Goal: Information Seeking & Learning: Check status

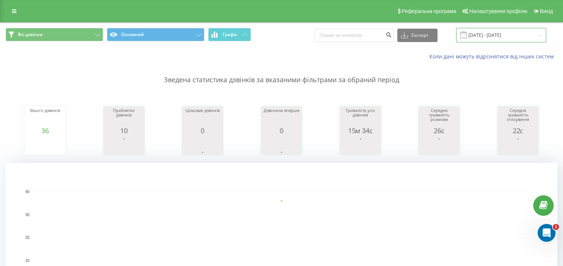
click at [490, 34] on input "20.08.2025 - 20.08.2025" at bounding box center [501, 35] width 90 height 15
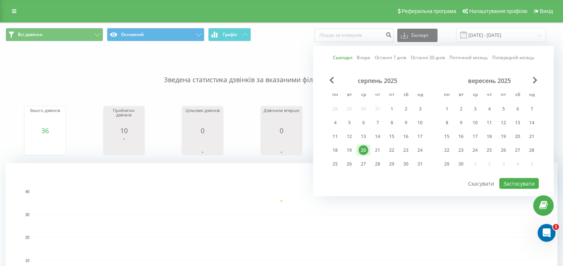
click at [365, 149] on div "20" at bounding box center [363, 151] width 10 height 10
click at [514, 182] on button "Застосувати" at bounding box center [518, 183] width 39 height 11
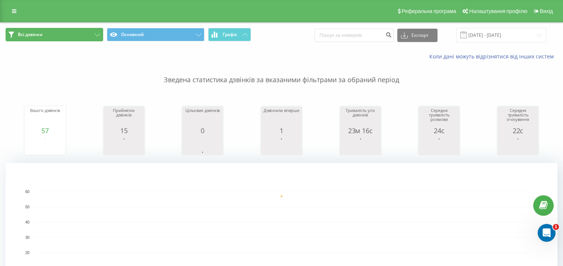
click at [63, 35] on button "Всі дзвінки" at bounding box center [55, 34] width 98 height 13
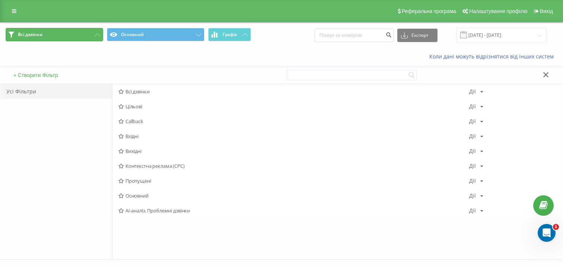
click at [63, 35] on button "Всі дзвінки" at bounding box center [55, 34] width 98 height 13
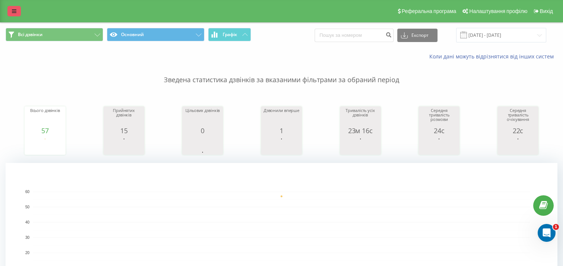
click at [10, 9] on link at bounding box center [13, 11] width 13 height 10
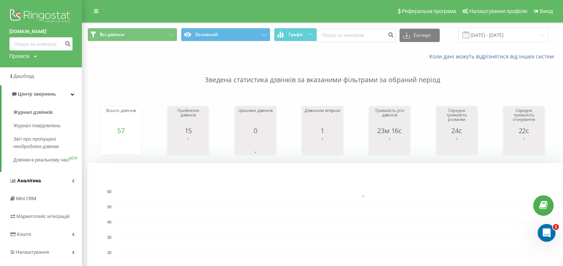
click at [42, 183] on link "Аналiтика" at bounding box center [41, 181] width 82 height 18
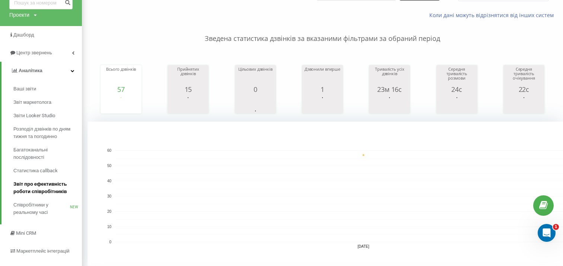
scroll to position [42, 0]
click at [51, 182] on span "Звіт про ефективність роботи співробітників" at bounding box center [45, 186] width 65 height 15
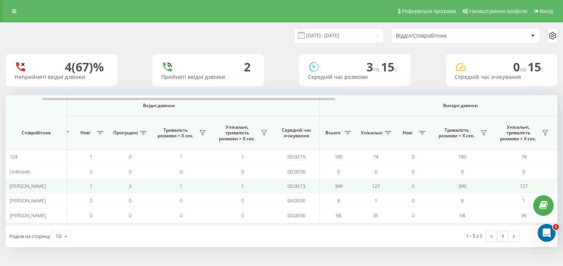
scroll to position [0, 70]
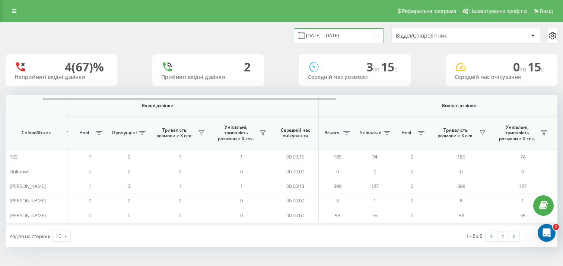
click at [343, 36] on input "21.07.2025 - 21.08.2025" at bounding box center [339, 35] width 90 height 15
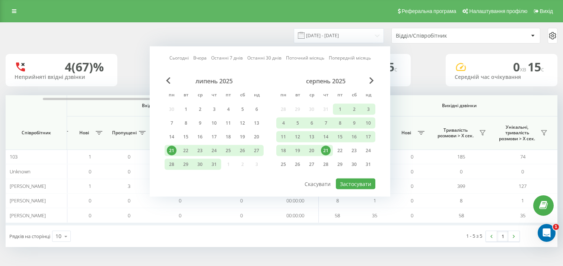
click at [327, 153] on div "21" at bounding box center [326, 151] width 10 height 10
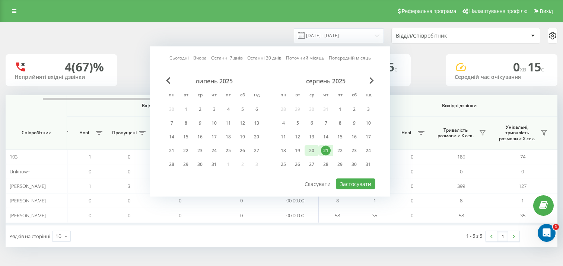
click at [314, 151] on div "20" at bounding box center [312, 151] width 10 height 10
click at [358, 181] on button "Застосувати" at bounding box center [355, 184] width 39 height 11
type input "20.08.2025 - 21.08.2025"
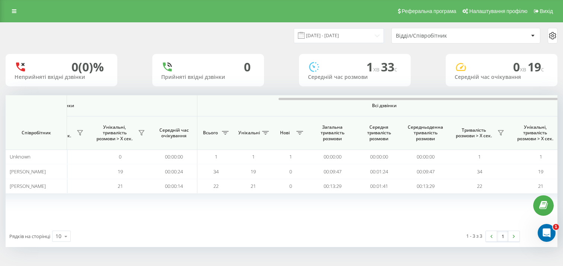
scroll to position [0, 487]
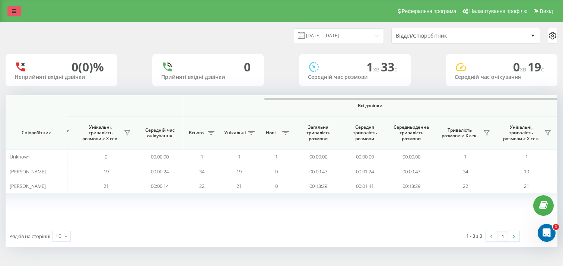
click at [10, 14] on link at bounding box center [13, 11] width 13 height 10
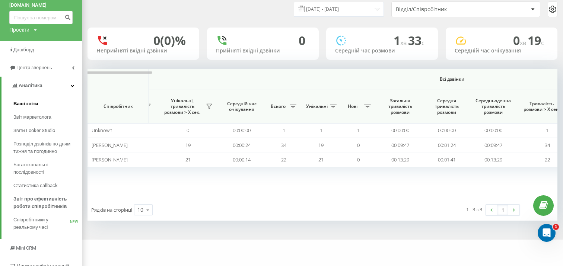
scroll to position [29, 0]
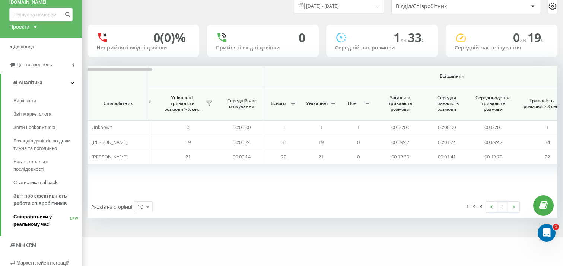
click at [35, 220] on span "Співробітники у реальному часі" at bounding box center [41, 220] width 57 height 15
click at [38, 212] on link "Співробітники у реальному часі NEW" at bounding box center [47, 220] width 68 height 21
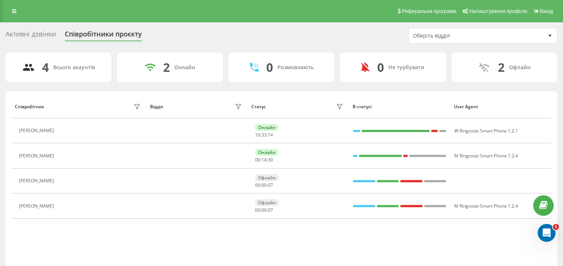
click at [448, 37] on div "Оберіть відділ" at bounding box center [457, 36] width 89 height 6
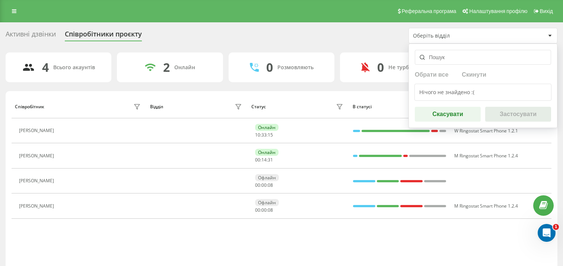
click at [349, 41] on div "Активні дзвінки Співробітники проєкту Оберіть відділ Обрати все Скинути Нічого …" at bounding box center [282, 36] width 552 height 16
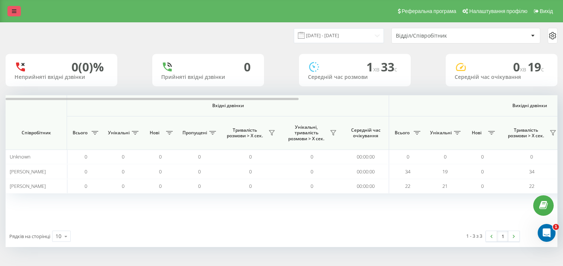
click at [16, 9] on link at bounding box center [13, 11] width 13 height 10
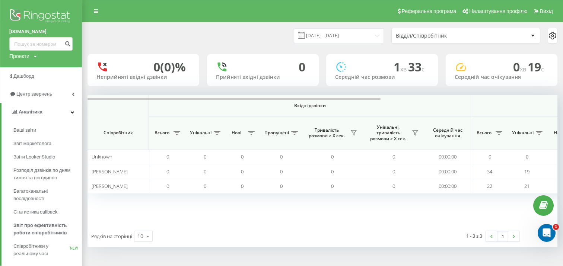
click at [179, 225] on div "Вхідні дзвінки Вихідні дзвінки Всі дзвінки Співробітник Всього Унікальні Нові П…" at bounding box center [322, 160] width 470 height 130
click at [265, 218] on div "Вхідні дзвінки Вихідні дзвінки Всі дзвінки Співробітник Всього Унікальні Нові П…" at bounding box center [322, 160] width 470 height 130
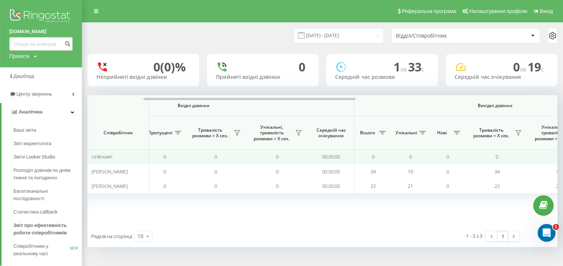
scroll to position [0, 119]
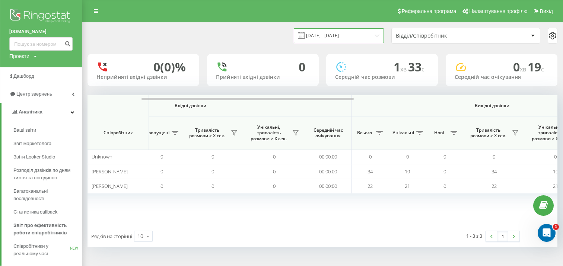
click at [348, 39] on input "20.08.2025 - 21.08.2025" at bounding box center [339, 35] width 90 height 15
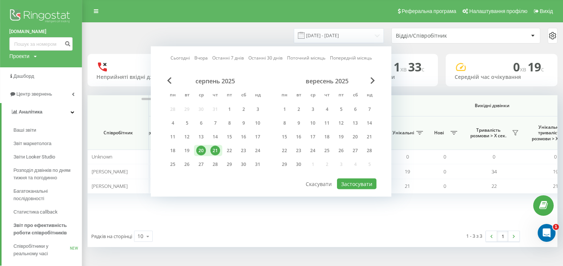
click at [206, 149] on div "20" at bounding box center [201, 150] width 14 height 11
click at [370, 181] on button "Застосувати" at bounding box center [356, 184] width 39 height 11
type input "20.08.2025 - 20.08.2025"
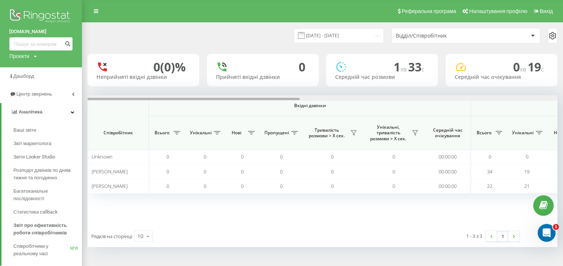
drag, startPoint x: 370, startPoint y: 98, endPoint x: 108, endPoint y: 98, distance: 262.4
click at [108, 98] on div at bounding box center [193, 99] width 212 height 2
drag, startPoint x: 108, startPoint y: 98, endPoint x: 97, endPoint y: 100, distance: 11.0
click at [97, 100] on div at bounding box center [322, 98] width 470 height 6
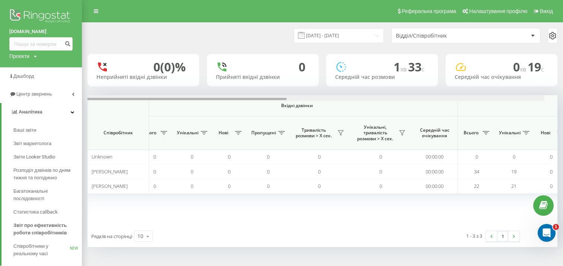
scroll to position [0, 16]
drag, startPoint x: 246, startPoint y: 98, endPoint x: 253, endPoint y: 98, distance: 7.4
click at [253, 98] on div at bounding box center [201, 99] width 212 height 2
click at [414, 36] on div "Відділ/Співробітник" at bounding box center [440, 36] width 89 height 6
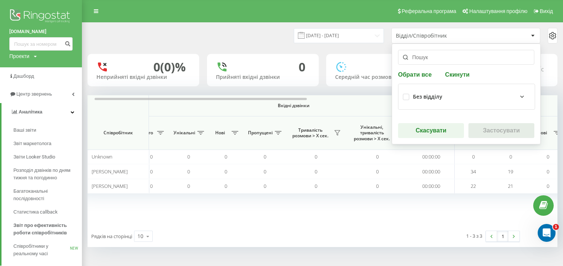
click at [266, 38] on div "20.08.2025 - 20.08.2025 Відділ/Співробітник Обрати все Скинути Без відділу Скас…" at bounding box center [322, 36] width 470 height 16
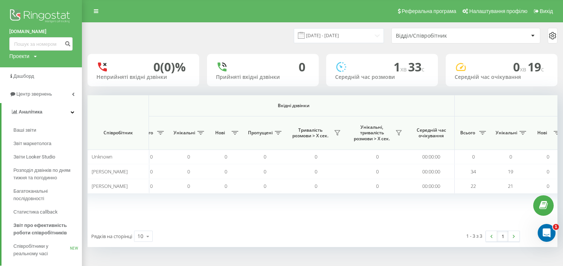
scroll to position [0, 486]
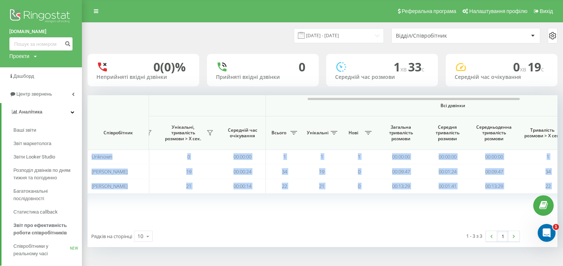
drag, startPoint x: 237, startPoint y: 97, endPoint x: 321, endPoint y: 94, distance: 83.8
click at [321, 94] on div "20.08.2025 - 20.08.2025 Відділ/Співробітник 0 (0)% Неприйняті вхідні дзвінки 0 …" at bounding box center [322, 135] width 470 height 224
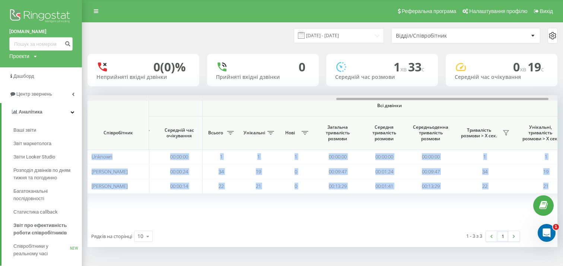
drag, startPoint x: 382, startPoint y: 100, endPoint x: 412, endPoint y: 91, distance: 30.8
click at [412, 91] on div "20.08.2025 - 20.08.2025 Відділ/Співробітник 0 (0)% Неприйняті вхідні дзвінки 0 …" at bounding box center [322, 135] width 470 height 224
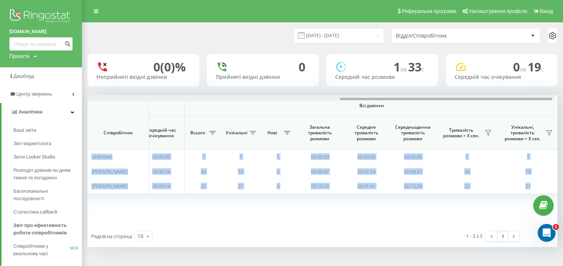
scroll to position [0, 569]
drag, startPoint x: 380, startPoint y: 100, endPoint x: 409, endPoint y: 98, distance: 29.1
click at [409, 98] on div at bounding box center [451, 99] width 212 height 2
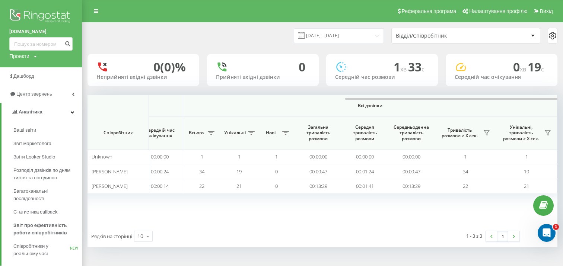
click at [372, 210] on div "Вхідні дзвінки Вихідні дзвінки Всі дзвінки Співробітник Всього Унікальні Нові П…" at bounding box center [322, 160] width 470 height 130
click at [344, 33] on input "20.08.2025 - 20.08.2025" at bounding box center [339, 35] width 90 height 15
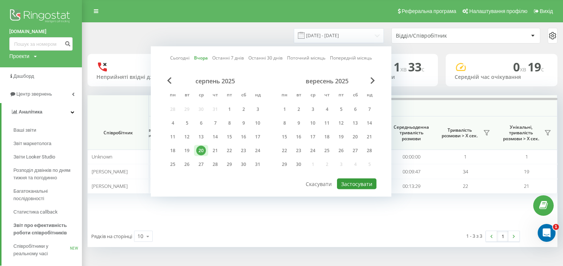
click at [347, 184] on button "Застосувати" at bounding box center [356, 184] width 39 height 11
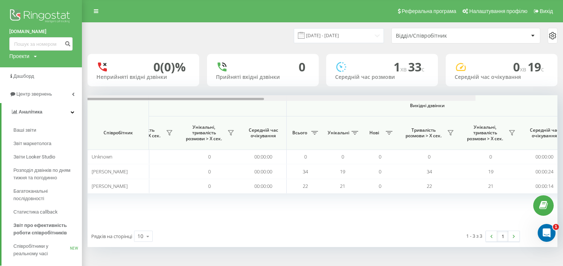
scroll to position [0, 208]
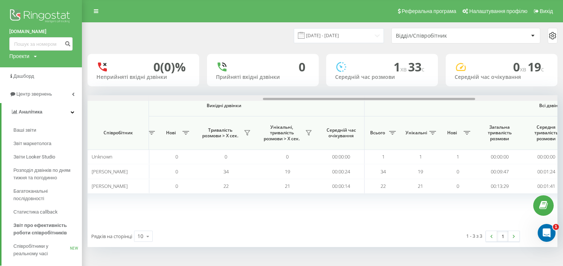
drag, startPoint x: 282, startPoint y: 98, endPoint x: 457, endPoint y: 90, distance: 175.8
click at [457, 90] on div "20.08.2025 - 20.08.2025 Відділ/Співробітник 0 (0)% Неприйняті вхідні дзвінки 0 …" at bounding box center [322, 135] width 470 height 224
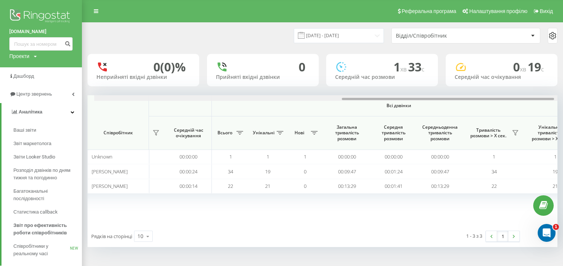
scroll to position [0, 547]
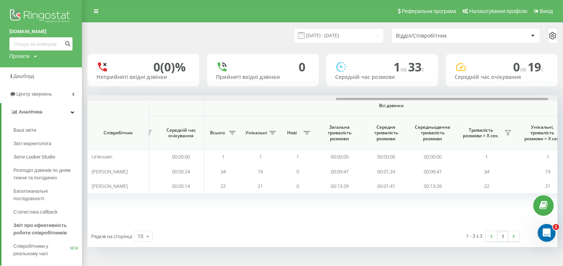
drag, startPoint x: 453, startPoint y: 99, endPoint x: 525, endPoint y: 98, distance: 72.2
click at [525, 98] on div at bounding box center [442, 99] width 212 height 2
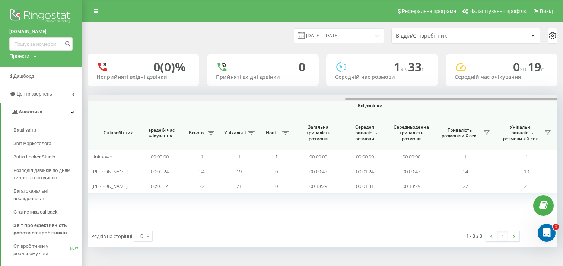
drag, startPoint x: 378, startPoint y: 99, endPoint x: 413, endPoint y: 98, distance: 35.4
click at [413, 98] on div at bounding box center [451, 99] width 212 height 2
click at [31, 256] on span "Співробітники у реальному часі" at bounding box center [41, 250] width 57 height 15
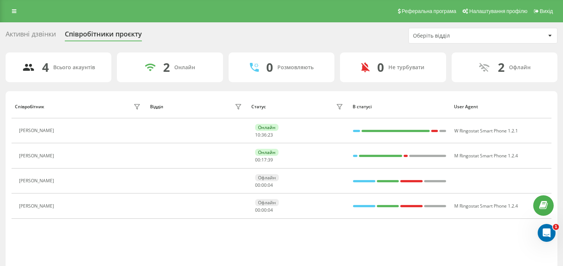
click at [44, 71] on div "4" at bounding box center [45, 67] width 7 height 14
click at [9, 10] on link at bounding box center [13, 11] width 13 height 10
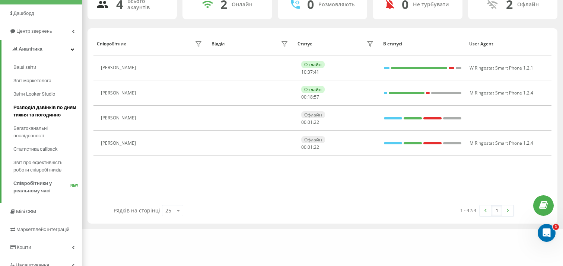
scroll to position [90, 0]
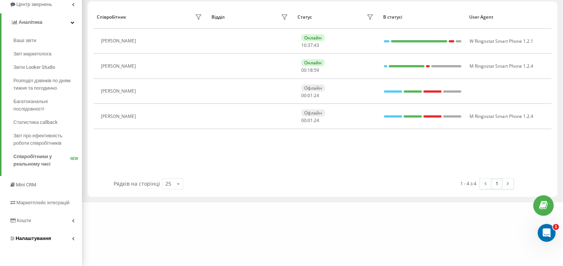
click at [47, 241] on span "Налаштування" at bounding box center [33, 239] width 35 height 6
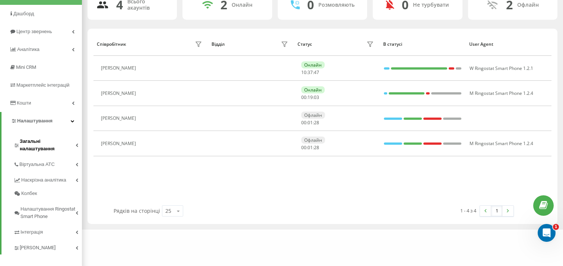
click at [36, 143] on span "Загальні налаштування" at bounding box center [48, 145] width 56 height 15
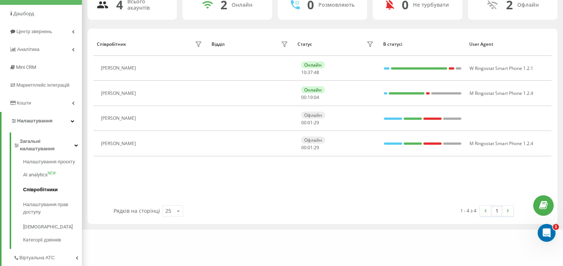
click at [45, 188] on link "Співробітники" at bounding box center [52, 189] width 59 height 15
